Goal: Find specific page/section: Find specific page/section

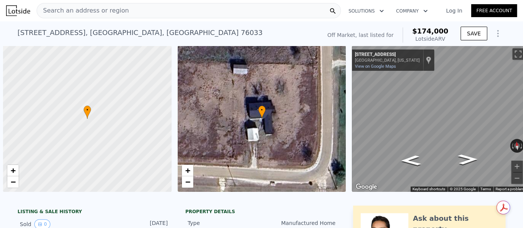
scroll to position [0, 3]
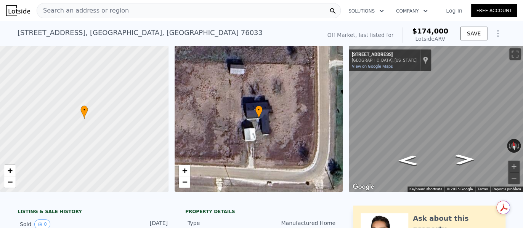
click at [43, 10] on span "Search an address or region" at bounding box center [83, 10] width 92 height 9
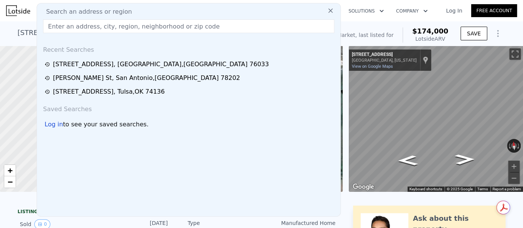
drag, startPoint x: 44, startPoint y: 9, endPoint x: 177, endPoint y: 22, distance: 133.3
click at [177, 22] on input "text" at bounding box center [188, 26] width 291 height 14
paste input "[STREET_ADDRESS][PERSON_NAME]"
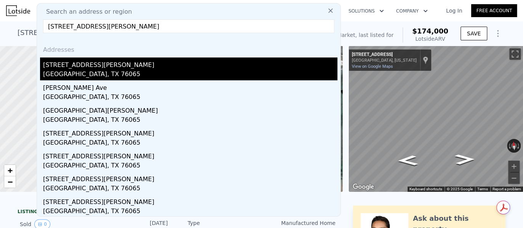
type input "[STREET_ADDRESS][PERSON_NAME]"
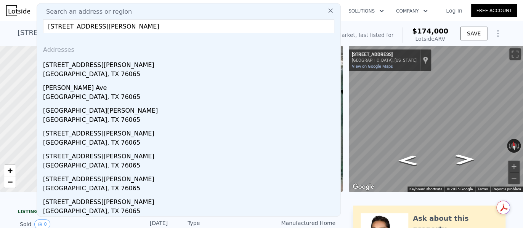
drag, startPoint x: 118, startPoint y: 65, endPoint x: 126, endPoint y: 76, distance: 13.0
click at [117, 65] on div "[STREET_ADDRESS][PERSON_NAME]" at bounding box center [190, 64] width 294 height 12
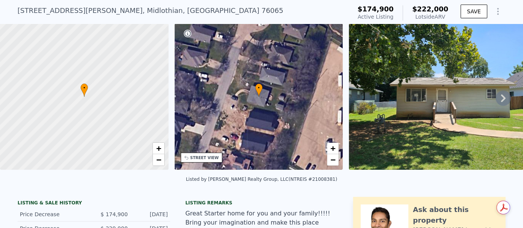
scroll to position [3, 0]
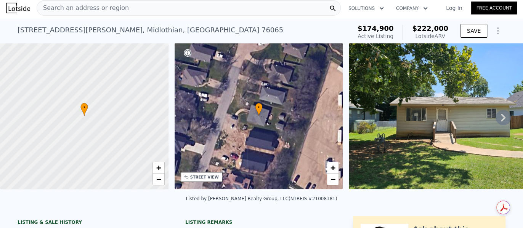
click at [64, 3] on span "Search an address or region" at bounding box center [83, 7] width 92 height 9
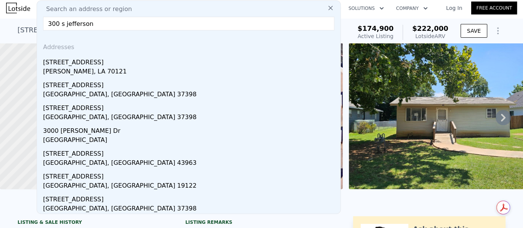
click at [61, 23] on input "300 s jefferson" at bounding box center [188, 24] width 291 height 14
click at [153, 18] on input "300 S jefferson" at bounding box center [188, 24] width 291 height 14
drag, startPoint x: 90, startPoint y: 20, endPoint x: 48, endPoint y: 23, distance: 41.7
click at [48, 23] on input "300 S jefferson" at bounding box center [188, 24] width 291 height 14
paste input "[GEOGRAPHIC_DATA]"
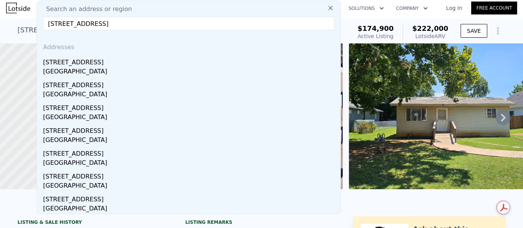
click at [157, 23] on input "[STREET_ADDRESS]" at bounding box center [188, 24] width 291 height 14
click at [175, 24] on input "[STREET_ADDRESS]" at bounding box center [188, 24] width 291 height 14
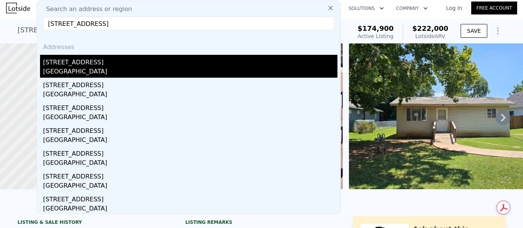
type input "[STREET_ADDRESS]"
click at [124, 64] on div "[STREET_ADDRESS]" at bounding box center [190, 61] width 294 height 12
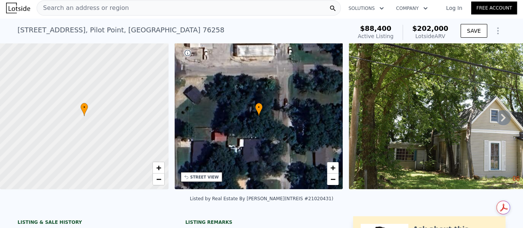
click at [58, 8] on span "Search an address or region" at bounding box center [83, 7] width 92 height 9
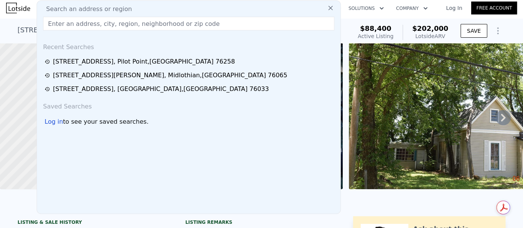
drag, startPoint x: 47, startPoint y: 5, endPoint x: 184, endPoint y: 21, distance: 137.5
click at [184, 21] on input "text" at bounding box center [188, 24] width 291 height 14
paste input "[STREET_ADDRESS]"
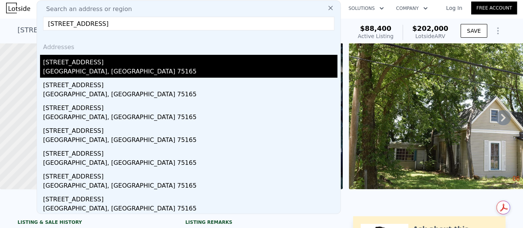
type input "[STREET_ADDRESS]"
click at [91, 69] on div "[GEOGRAPHIC_DATA], [GEOGRAPHIC_DATA] 75165" at bounding box center [190, 72] width 294 height 11
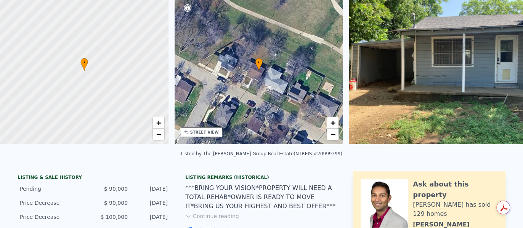
scroll to position [3, 0]
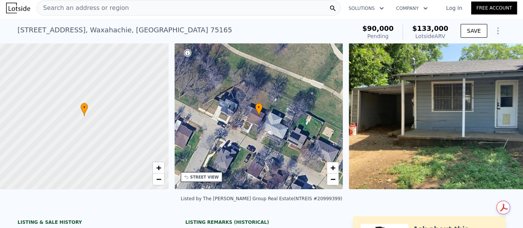
drag, startPoint x: 48, startPoint y: 7, endPoint x: 204, endPoint y: 7, distance: 156.4
click at [204, 7] on div "Search an address or region" at bounding box center [189, 7] width 304 height 15
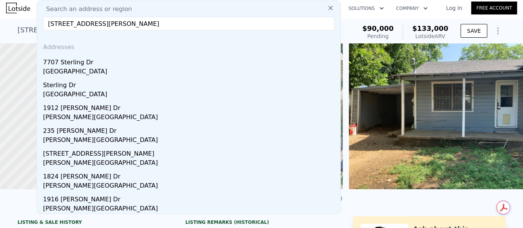
click at [161, 23] on input "[STREET_ADDRESS][PERSON_NAME]" at bounding box center [188, 24] width 291 height 14
type input "7"
